Goal: Information Seeking & Learning: Learn about a topic

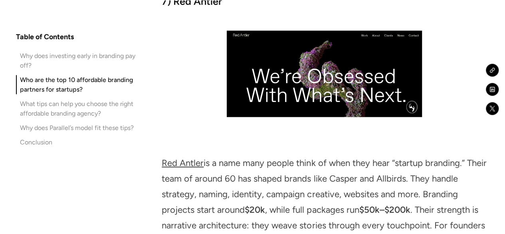
scroll to position [3832, 0]
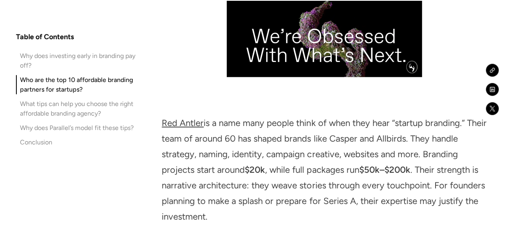
click at [185, 126] on link "Red Antler" at bounding box center [183, 122] width 42 height 11
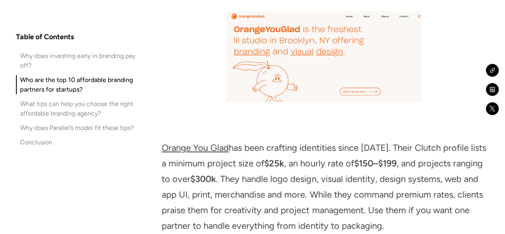
scroll to position [4112, 0]
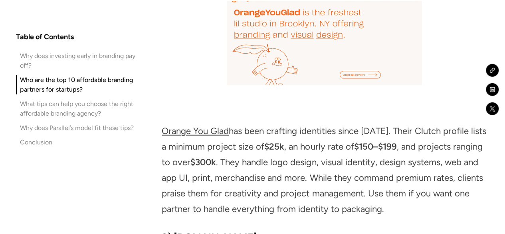
click at [215, 134] on link "Orange You Glad" at bounding box center [195, 130] width 67 height 11
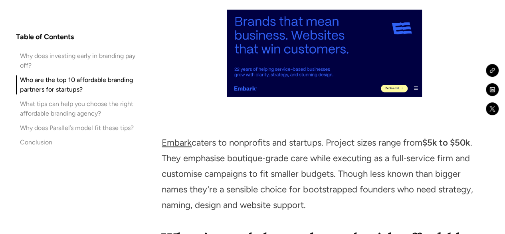
scroll to position [4671, 0]
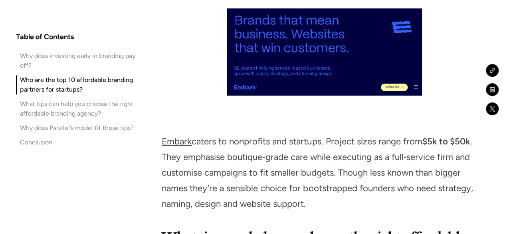
click at [182, 146] on link "Embark" at bounding box center [177, 141] width 30 height 11
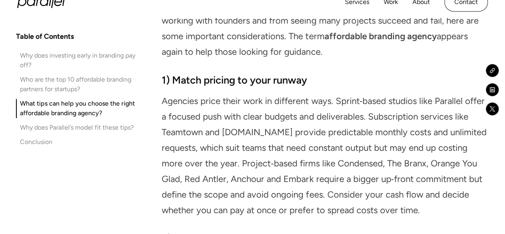
scroll to position [4871, 0]
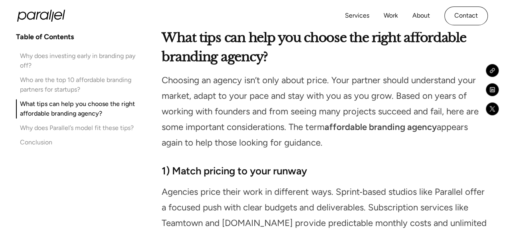
click at [207, 13] on div "Services Work About Careers Contact LinkedIn Twitter (X)" at bounding box center [252, 16] width 471 height 32
click at [204, 14] on div "Services Work About Careers Contact LinkedIn Twitter (X)" at bounding box center [252, 16] width 471 height 32
click at [220, 13] on div "Services Work About Careers Contact LinkedIn Twitter (X)" at bounding box center [252, 16] width 471 height 32
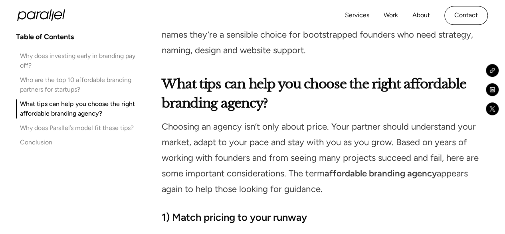
scroll to position [4791, 0]
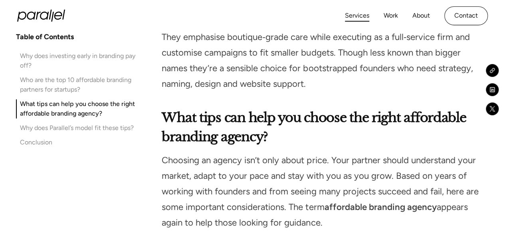
click at [362, 16] on link "Services" at bounding box center [357, 16] width 24 height 12
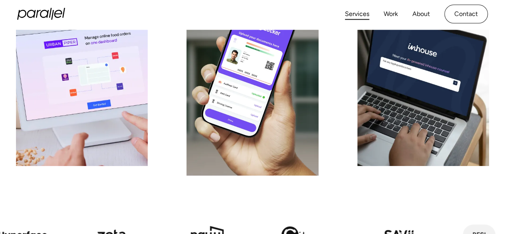
scroll to position [147, 0]
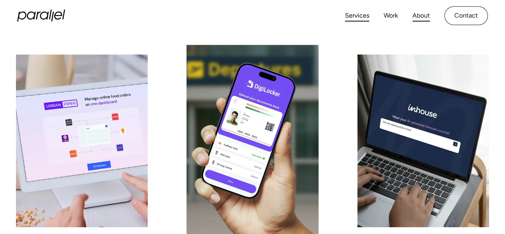
click at [425, 15] on link "About" at bounding box center [421, 16] width 18 height 12
